Goal: Task Accomplishment & Management: Manage account settings

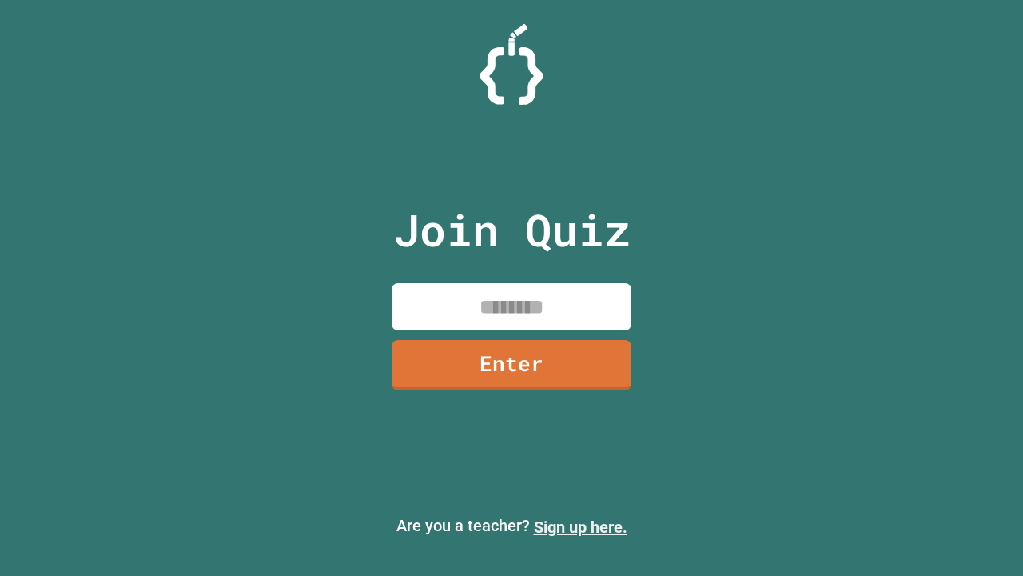
click at [580, 527] on link "Sign up here." at bounding box center [581, 526] width 94 height 19
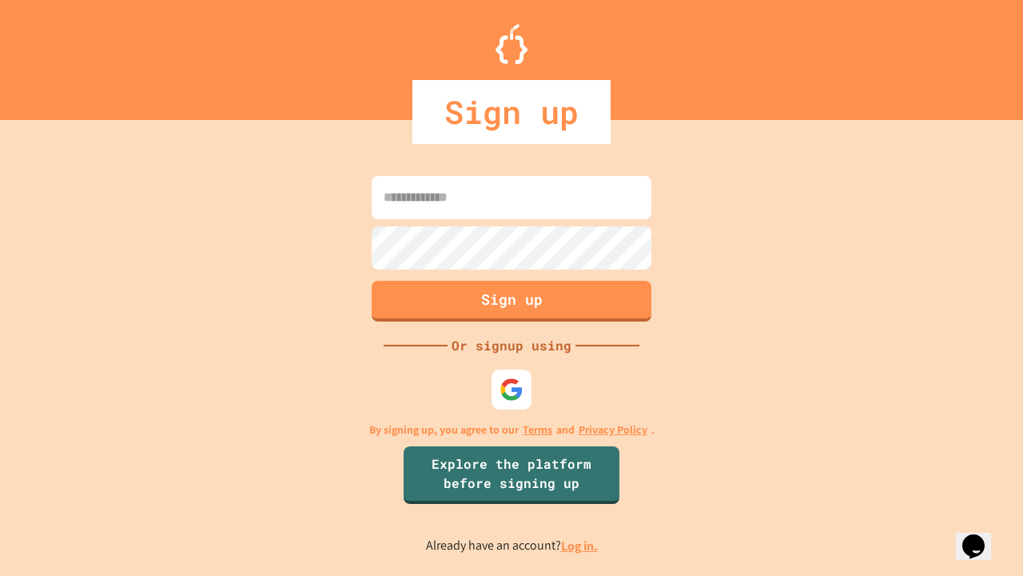
click at [580, 545] on link "Log in." at bounding box center [579, 545] width 37 height 17
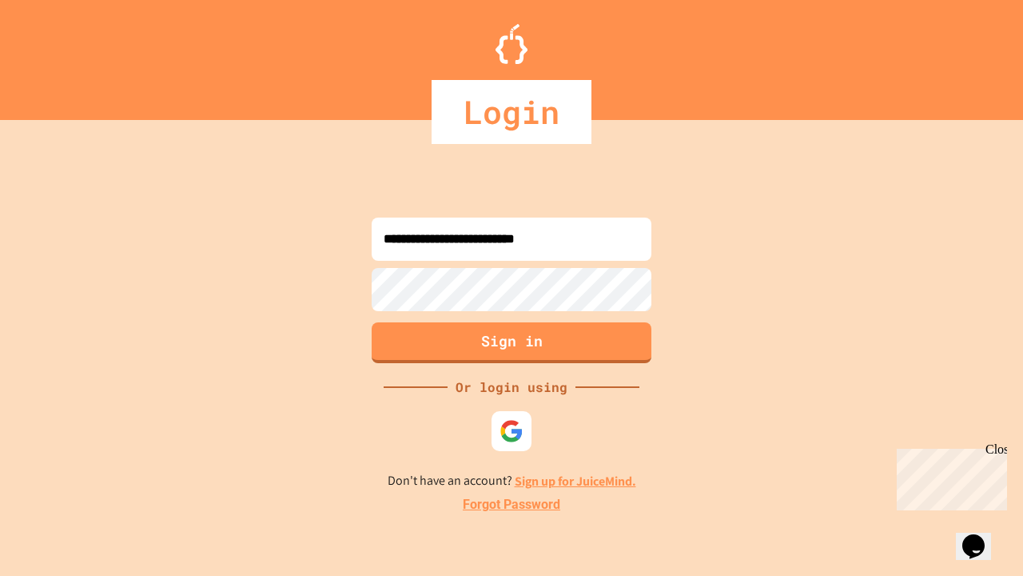
type input "**********"
